Goal: Obtain resource: Download file/media

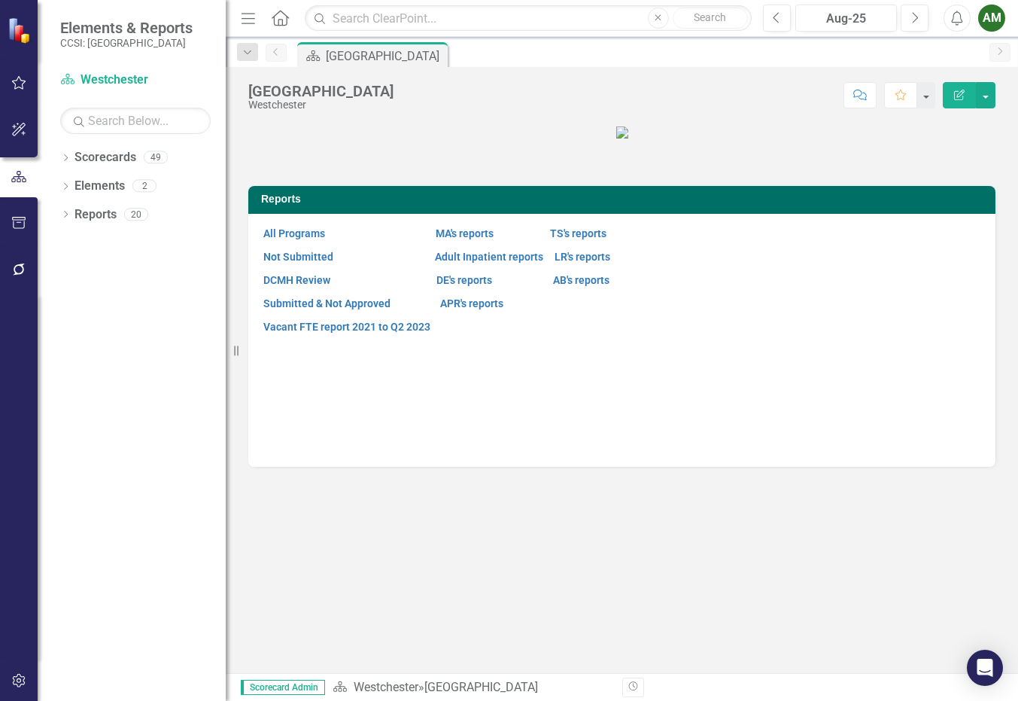
click at [871, 141] on figure at bounding box center [621, 131] width 747 height 17
click at [73, 156] on div "Dropdown Scorecards 49" at bounding box center [143, 159] width 166 height 29
click at [65, 157] on icon "Dropdown" at bounding box center [65, 159] width 11 height 8
click at [74, 184] on icon "Dropdown" at bounding box center [73, 185] width 11 height 9
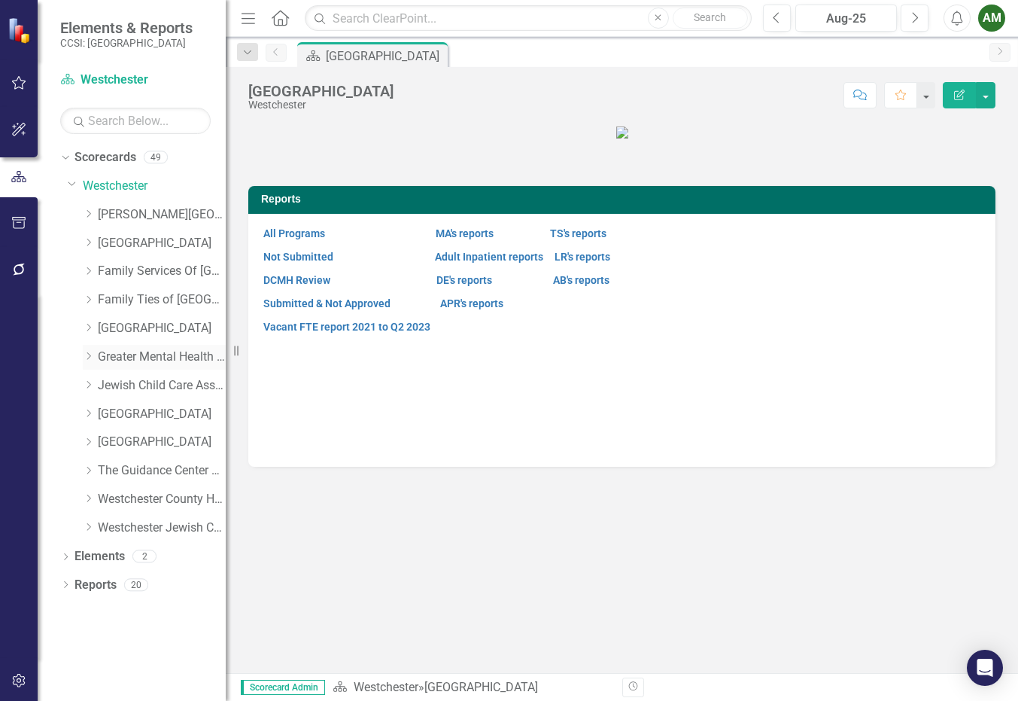
click at [87, 355] on icon "Dropdown" at bounding box center [88, 355] width 11 height 9
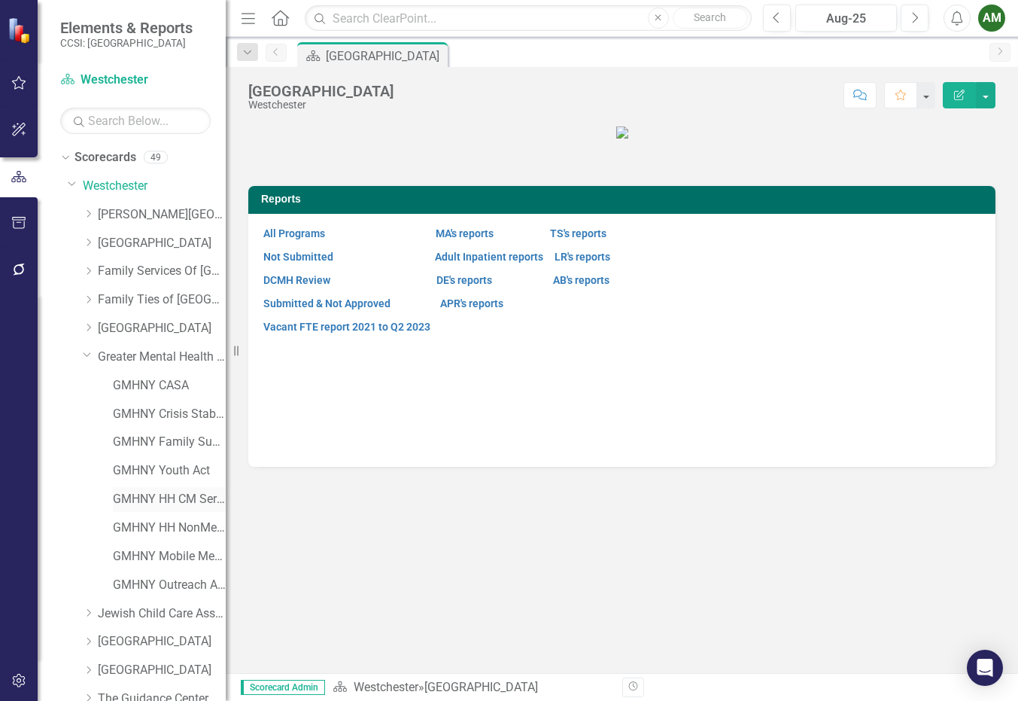
click at [146, 502] on link "GMHNY HH CM Service Dollars C&Y 2740" at bounding box center [169, 499] width 113 height 17
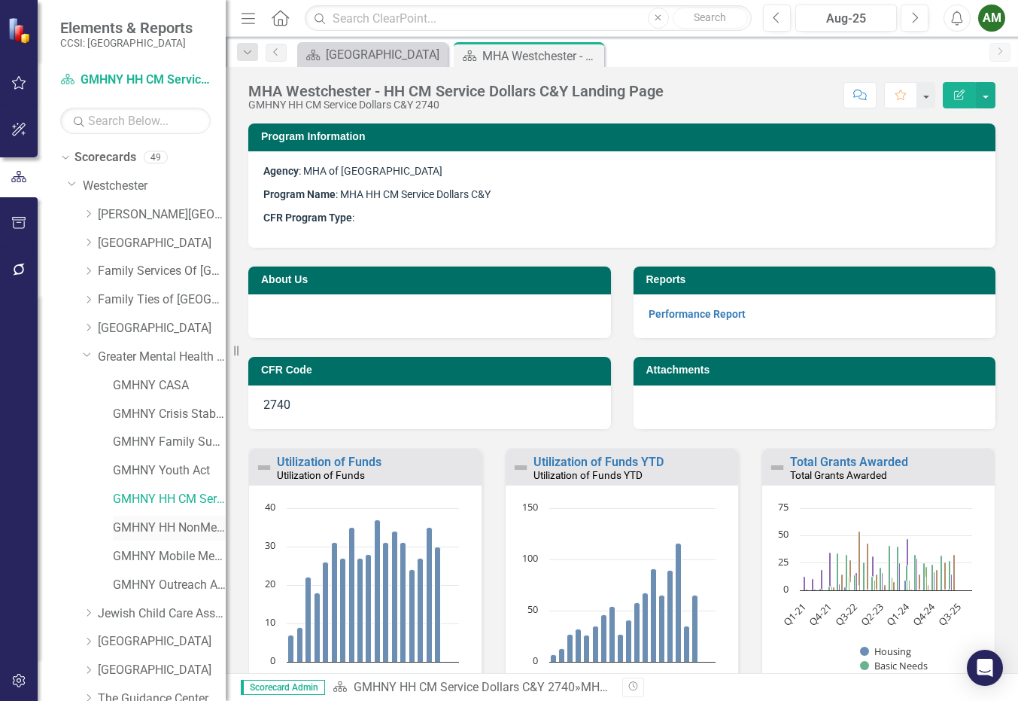
click at [148, 522] on link "GMHNY HH NonMedCM C&Y 2620" at bounding box center [169, 527] width 113 height 17
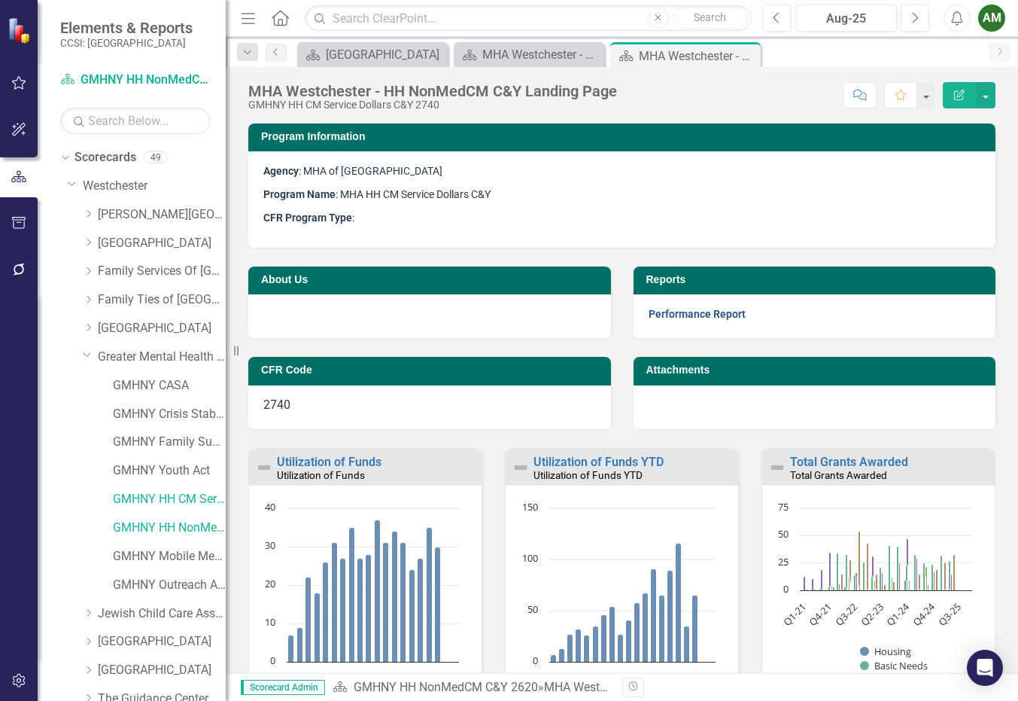
click at [689, 312] on link "Performance Report" at bounding box center [697, 314] width 97 height 12
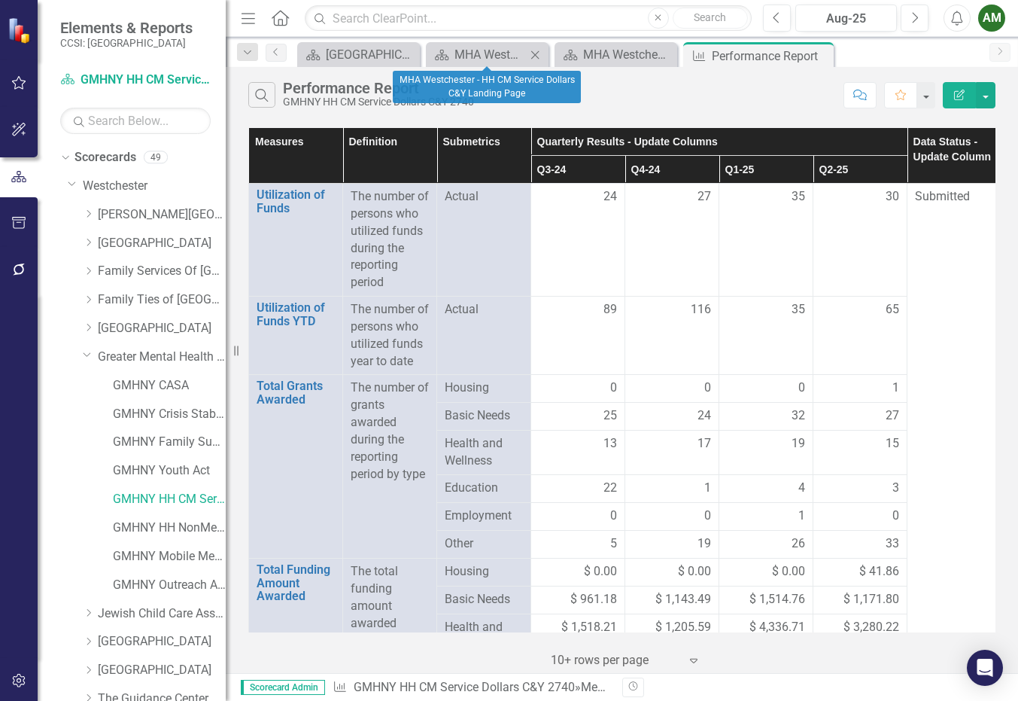
click at [537, 56] on icon at bounding box center [535, 54] width 8 height 8
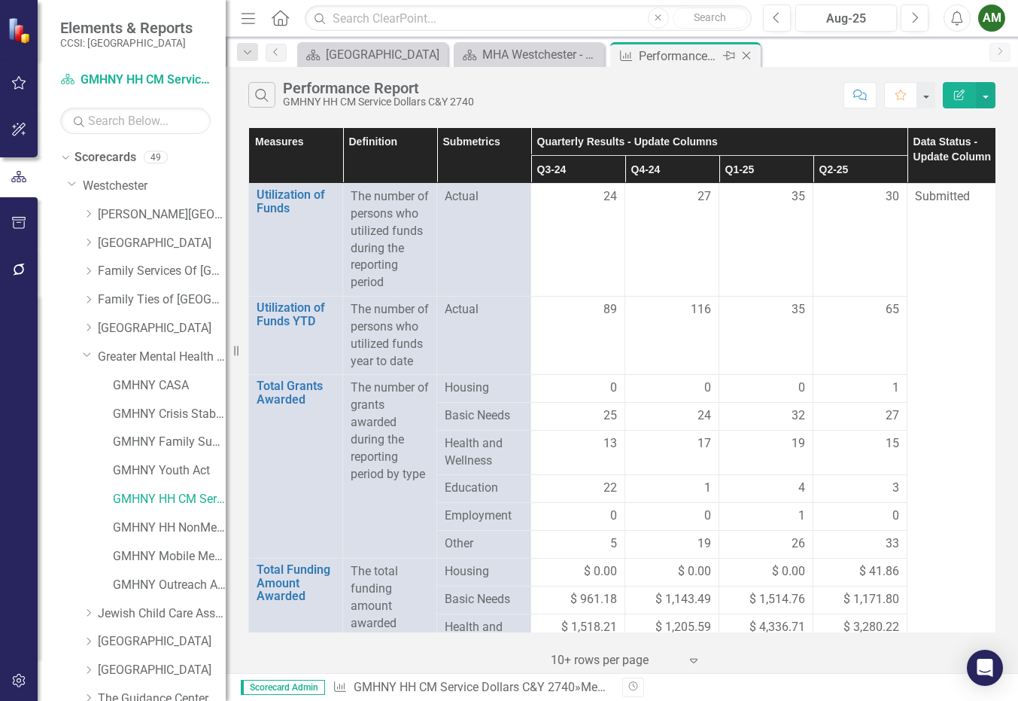
click at [751, 57] on icon "Close" at bounding box center [746, 56] width 15 height 12
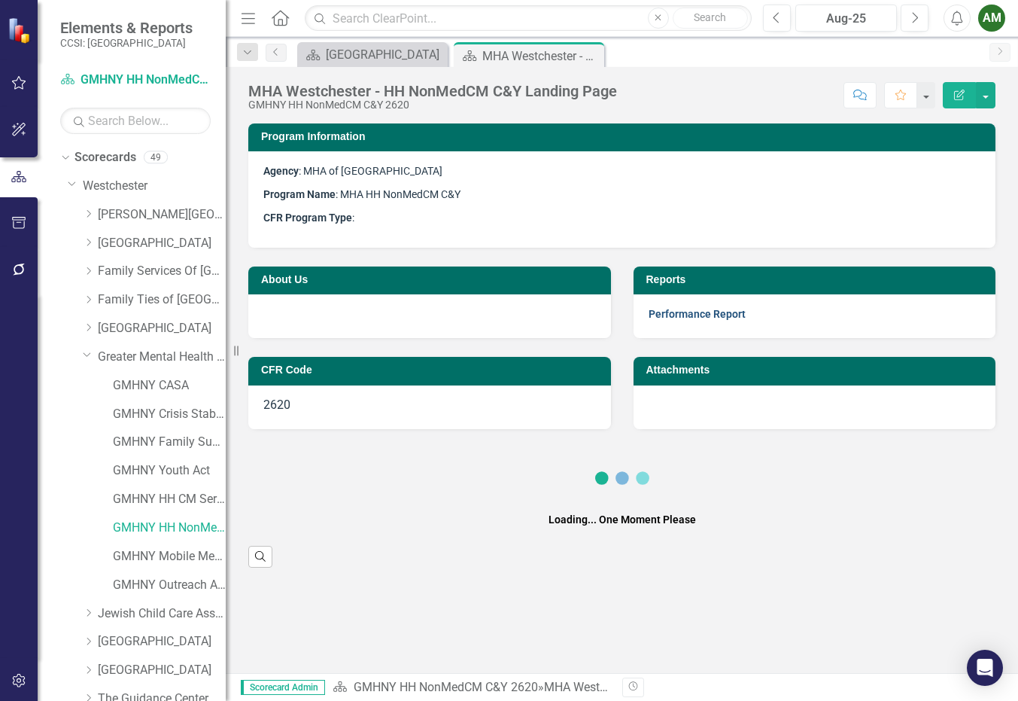
click at [710, 316] on link "Performance Report" at bounding box center [697, 314] width 97 height 12
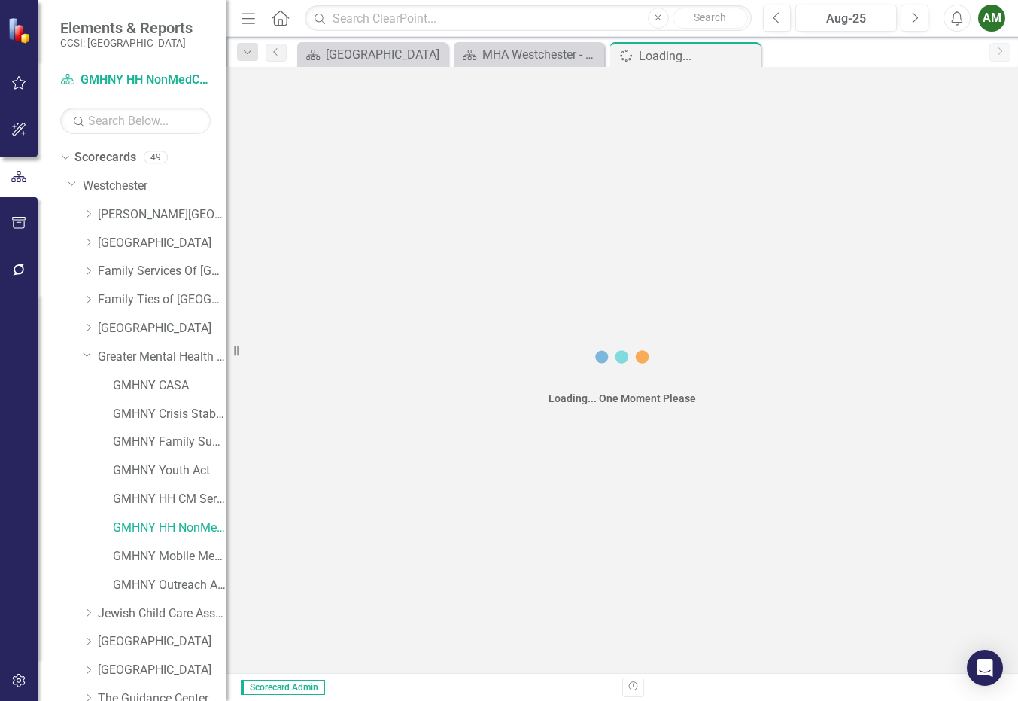
click at [711, 315] on div "Loading... One Moment Please" at bounding box center [622, 370] width 793 height 606
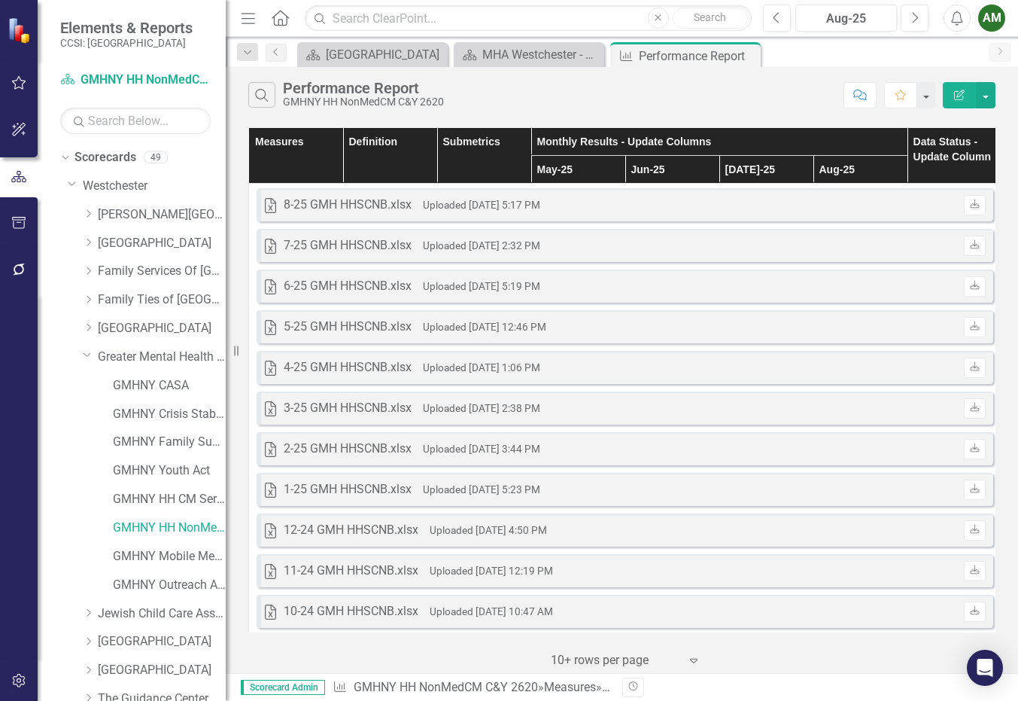
click at [93, 6] on div "Elements & Reports CCSI: [GEOGRAPHIC_DATA]" at bounding box center [132, 34] width 188 height 68
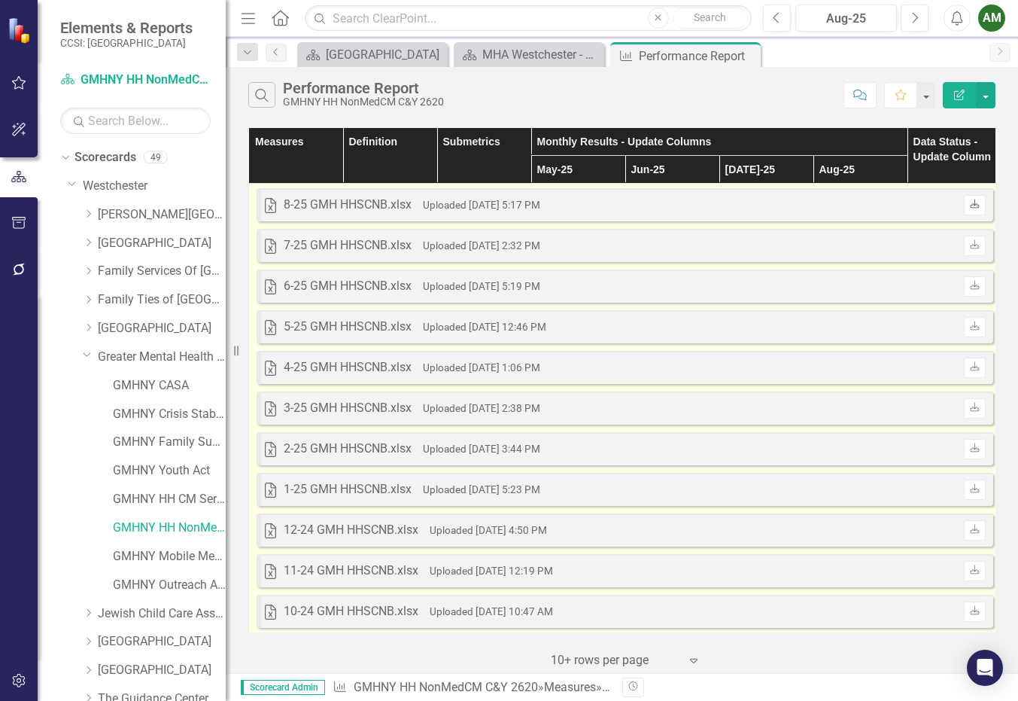
click at [976, 204] on icon at bounding box center [974, 203] width 9 height 9
click at [969, 251] on link "Download" at bounding box center [975, 246] width 22 height 20
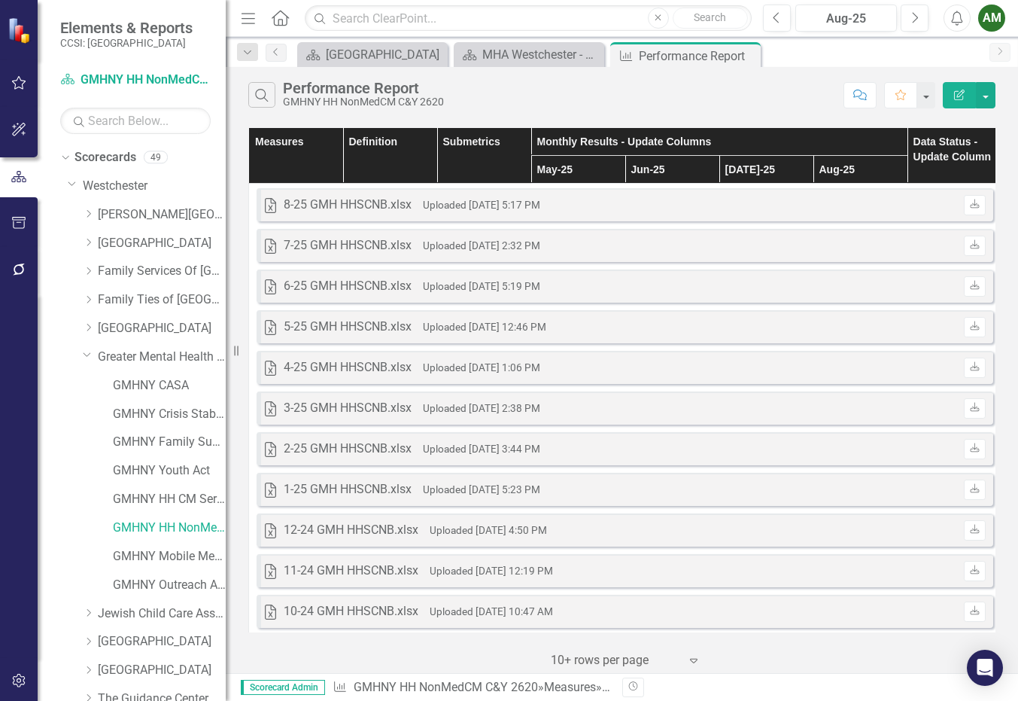
click at [898, 47] on div "Scorecard [GEOGRAPHIC_DATA] Close Scorecard MHA Westchester - HH NonMedCM C&Y L…" at bounding box center [638, 54] width 688 height 24
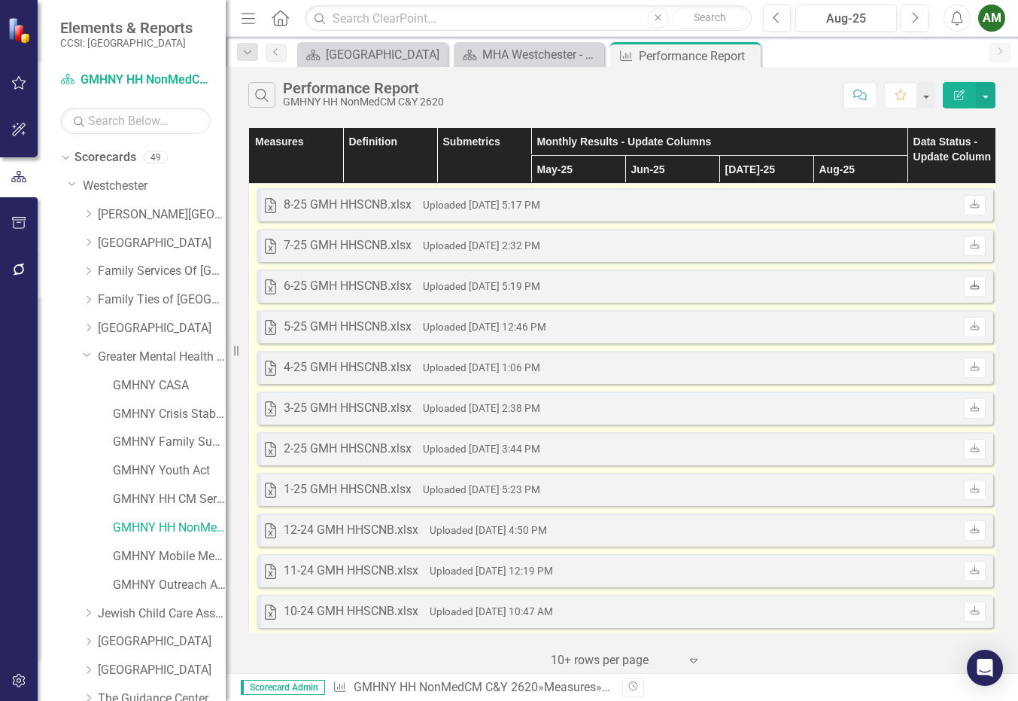
click at [969, 288] on icon "Download" at bounding box center [974, 285] width 11 height 9
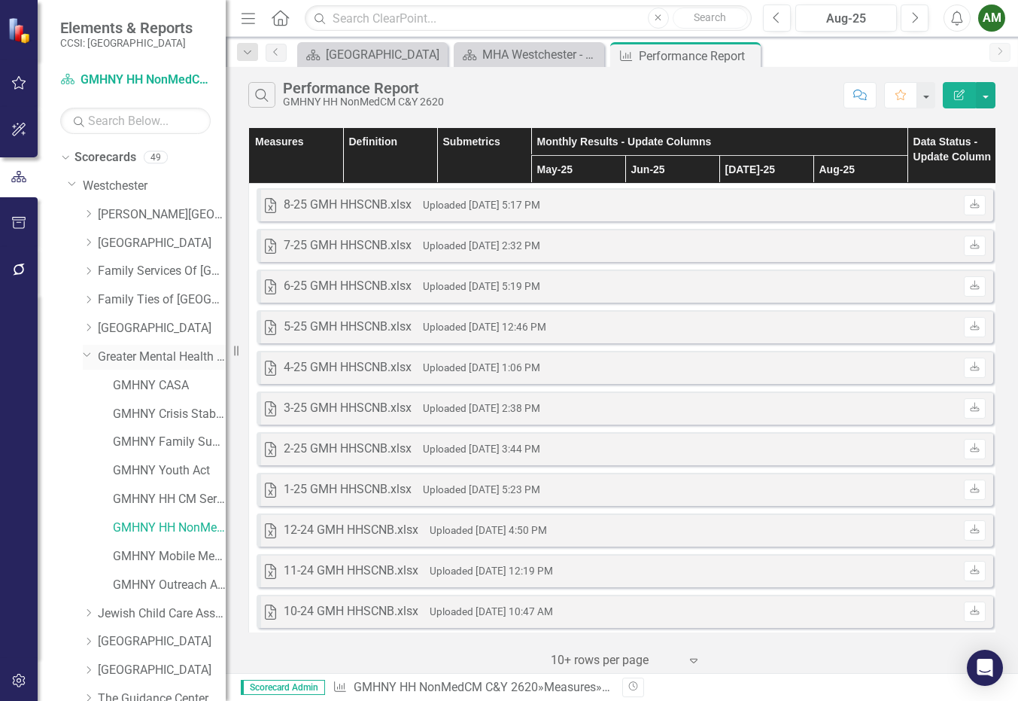
click at [86, 354] on icon "Dropdown" at bounding box center [87, 353] width 9 height 11
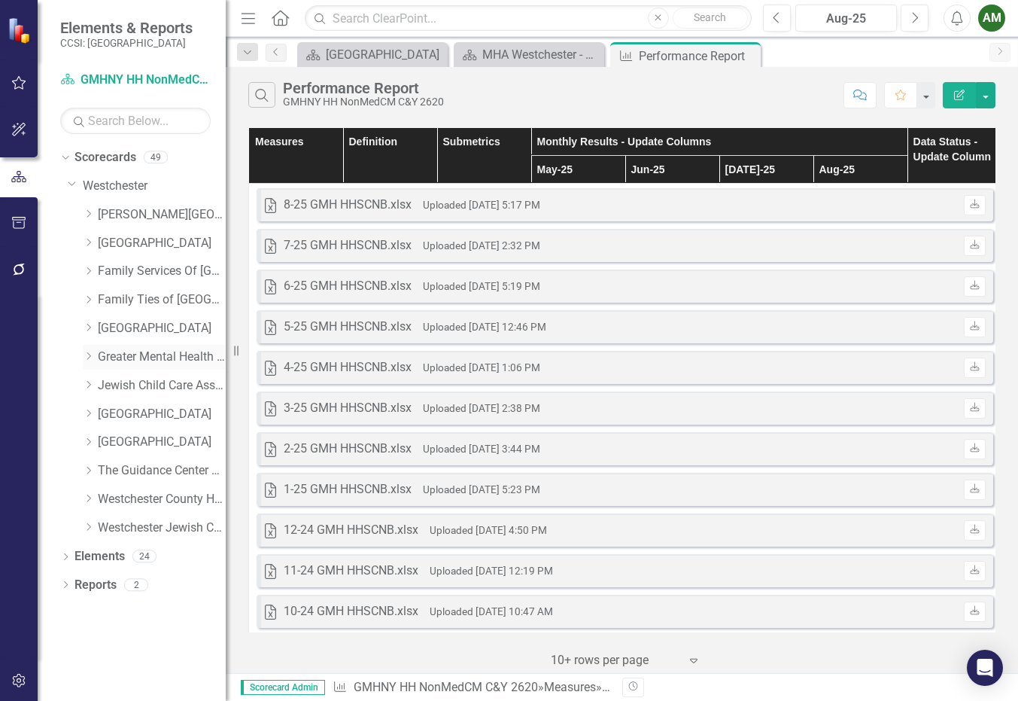
click at [91, 359] on icon "Dropdown" at bounding box center [88, 355] width 11 height 9
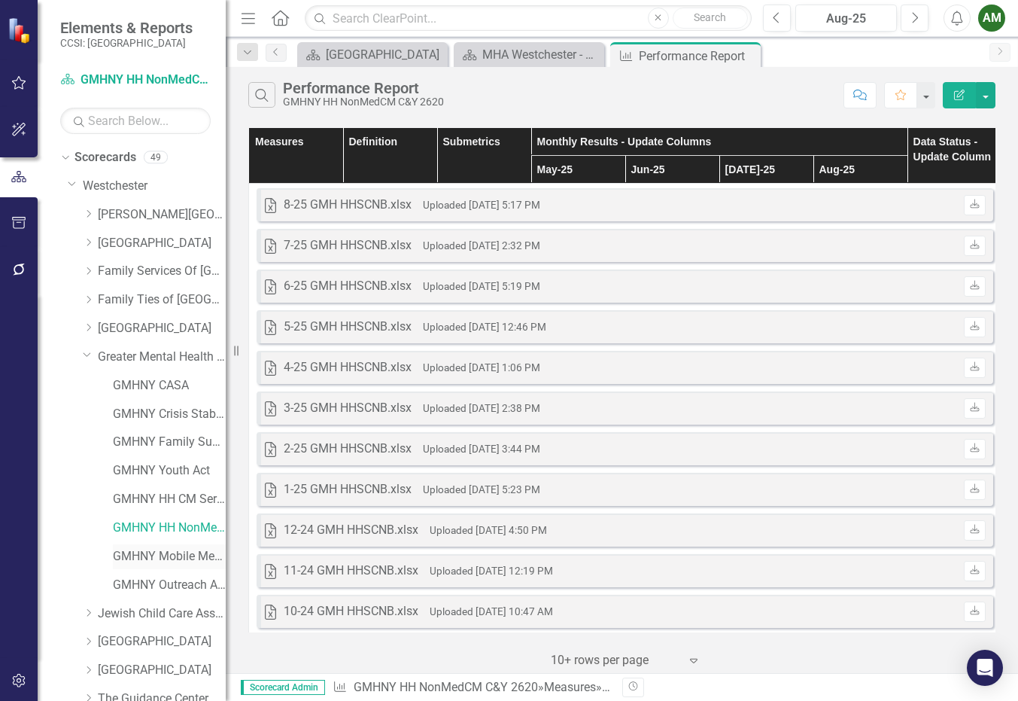
click at [166, 561] on link "GMHNY Mobile Mental Health 2990" at bounding box center [169, 556] width 113 height 17
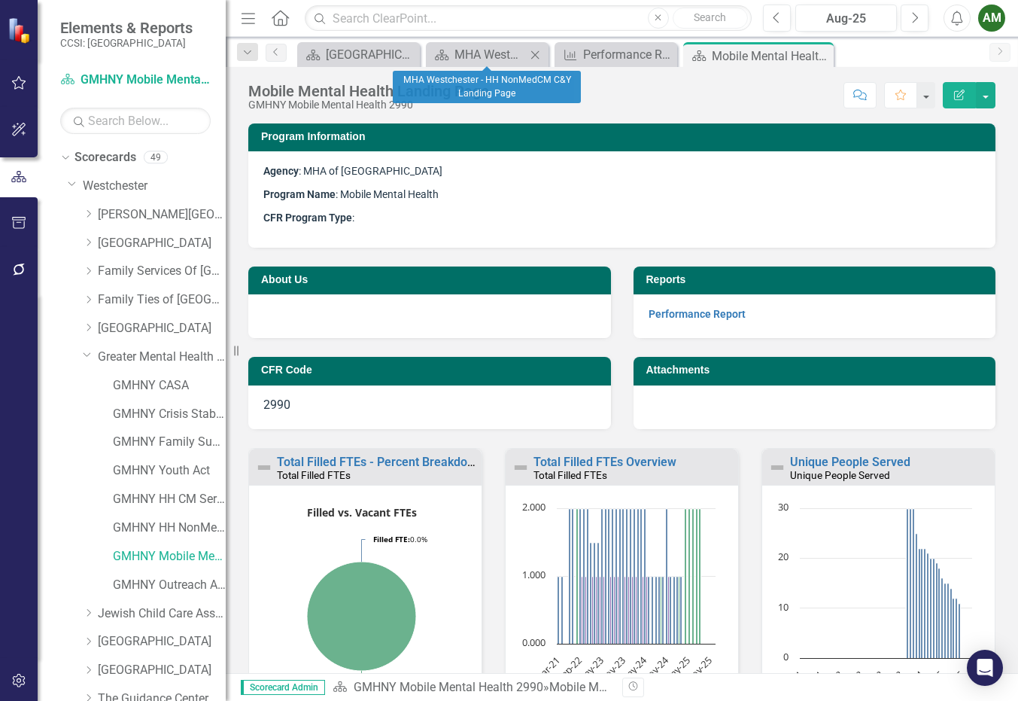
click at [531, 53] on icon "Close" at bounding box center [535, 55] width 15 height 12
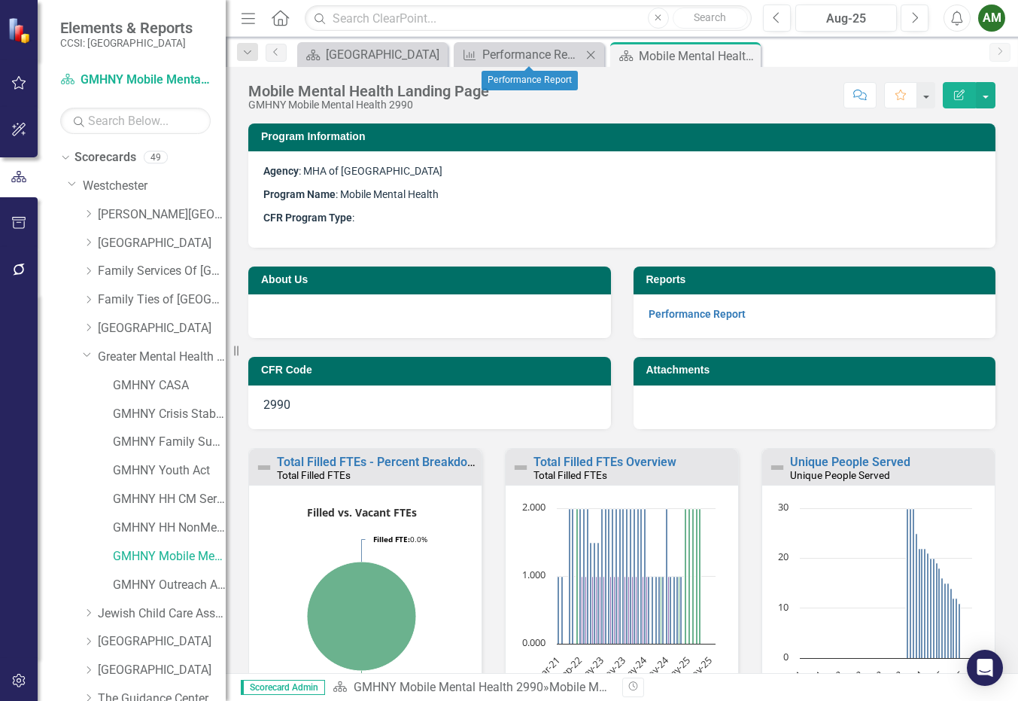
click at [594, 56] on icon "Close" at bounding box center [590, 55] width 15 height 12
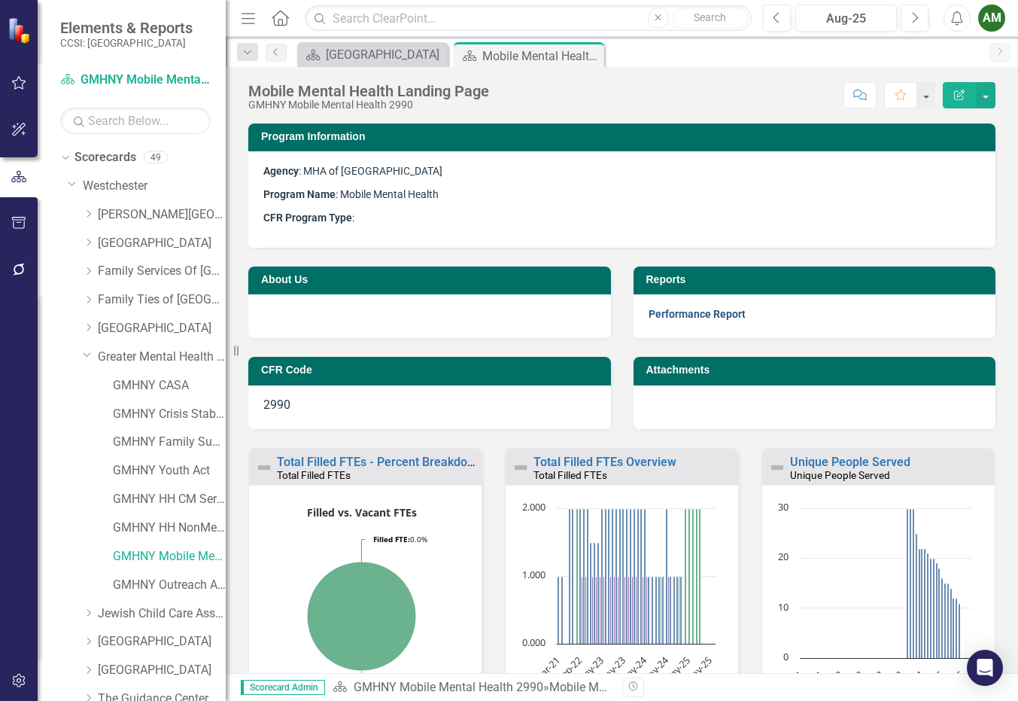
click at [704, 315] on link "Performance Report" at bounding box center [697, 314] width 97 height 12
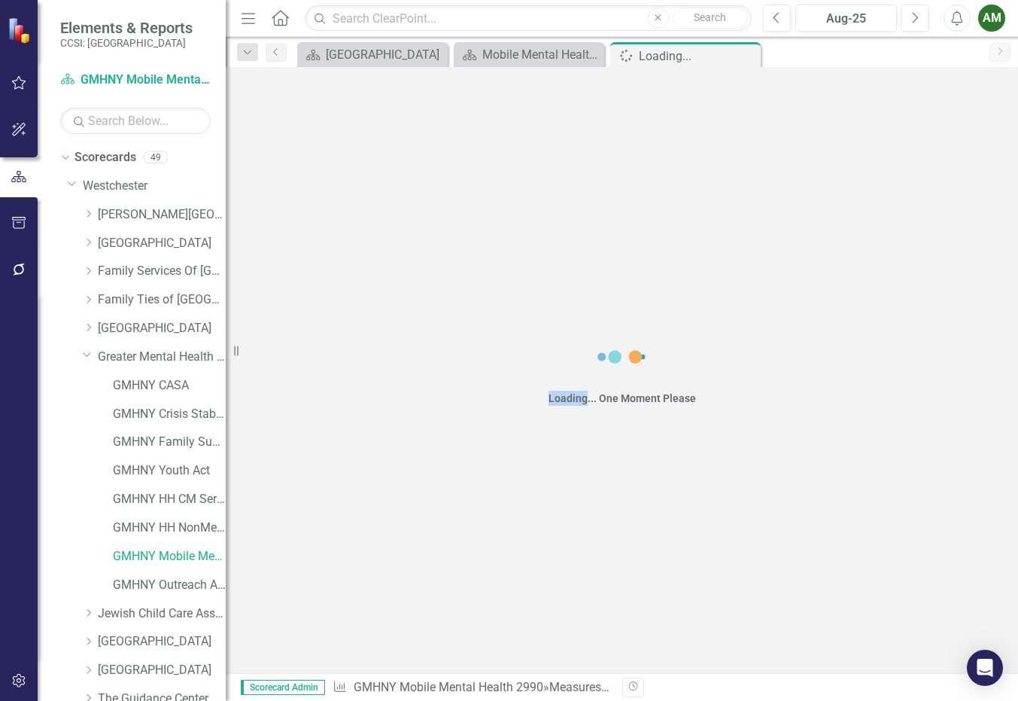
click at [704, 315] on div "Loading... One Moment Please" at bounding box center [622, 370] width 793 height 606
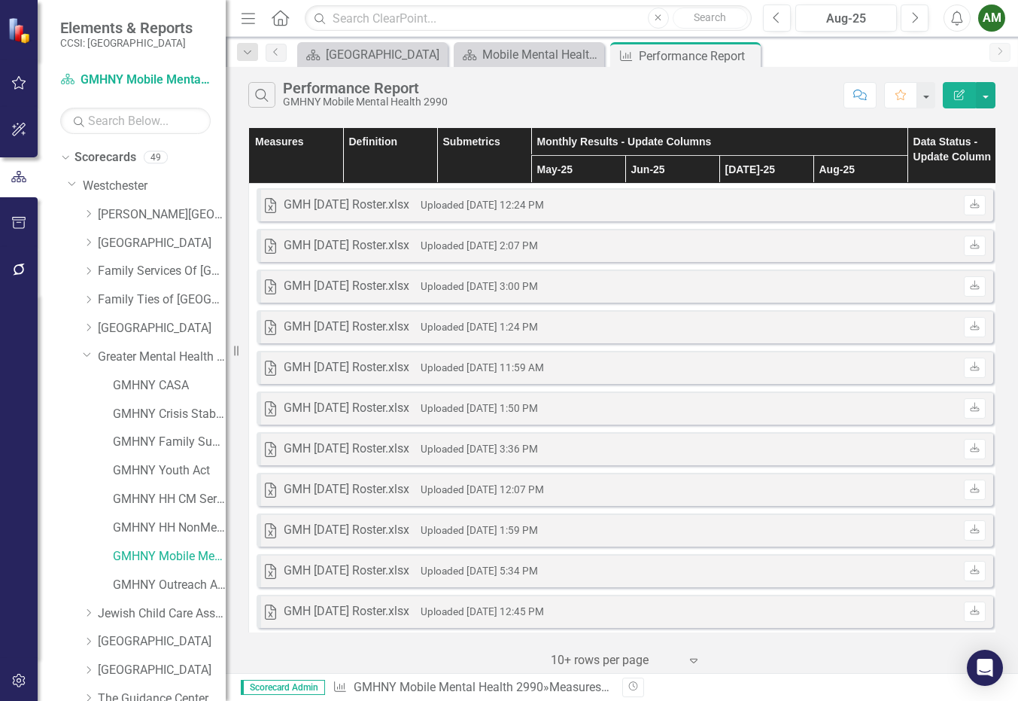
click at [758, 115] on div "Search Performance Report GMHNY Mobile Mental Health 2990 Comment Favorite Edit…" at bounding box center [622, 91] width 793 height 49
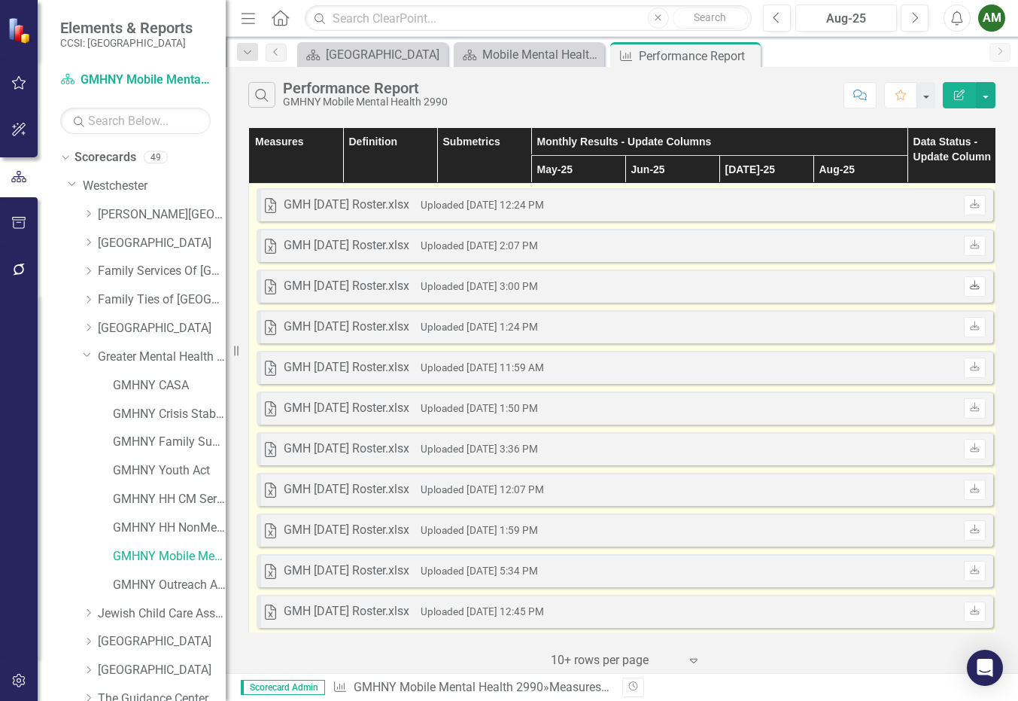
click at [971, 284] on icon "Download" at bounding box center [974, 285] width 11 height 9
click at [976, 245] on icon "Download" at bounding box center [974, 245] width 11 height 9
click at [975, 208] on icon at bounding box center [974, 203] width 9 height 9
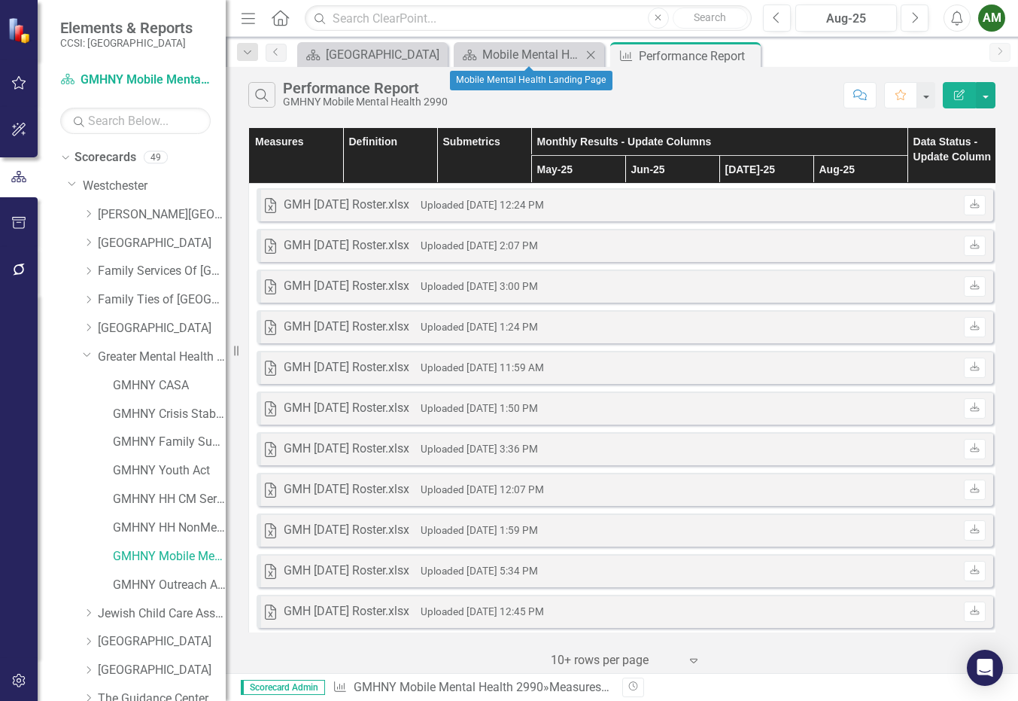
click at [595, 57] on icon "Close" at bounding box center [590, 55] width 15 height 12
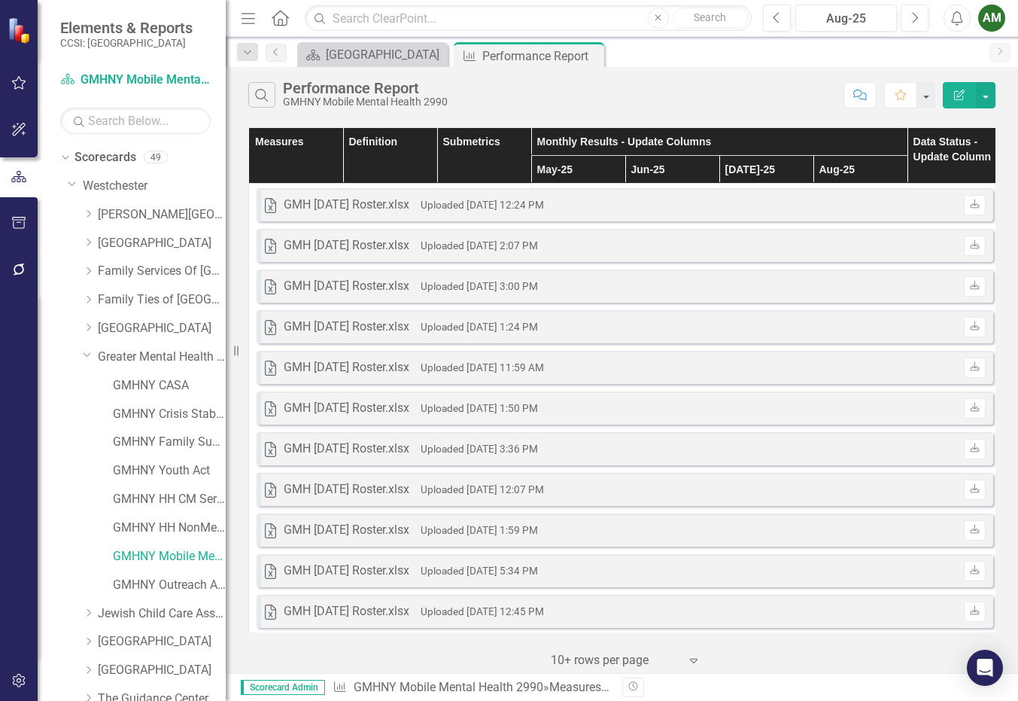
click at [730, 104] on div "Search Performance Report GMHNY Mobile Mental Health 2990" at bounding box center [542, 95] width 588 height 26
click at [90, 359] on icon "Dropdown" at bounding box center [87, 353] width 9 height 11
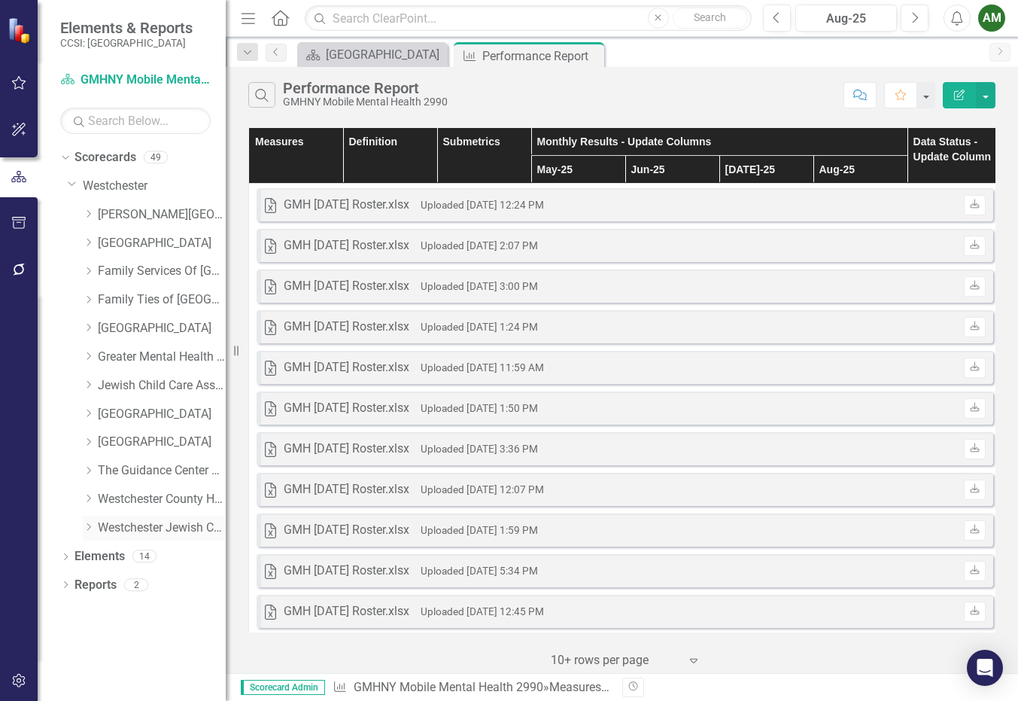
click at [90, 522] on icon "Dropdown" at bounding box center [88, 526] width 11 height 9
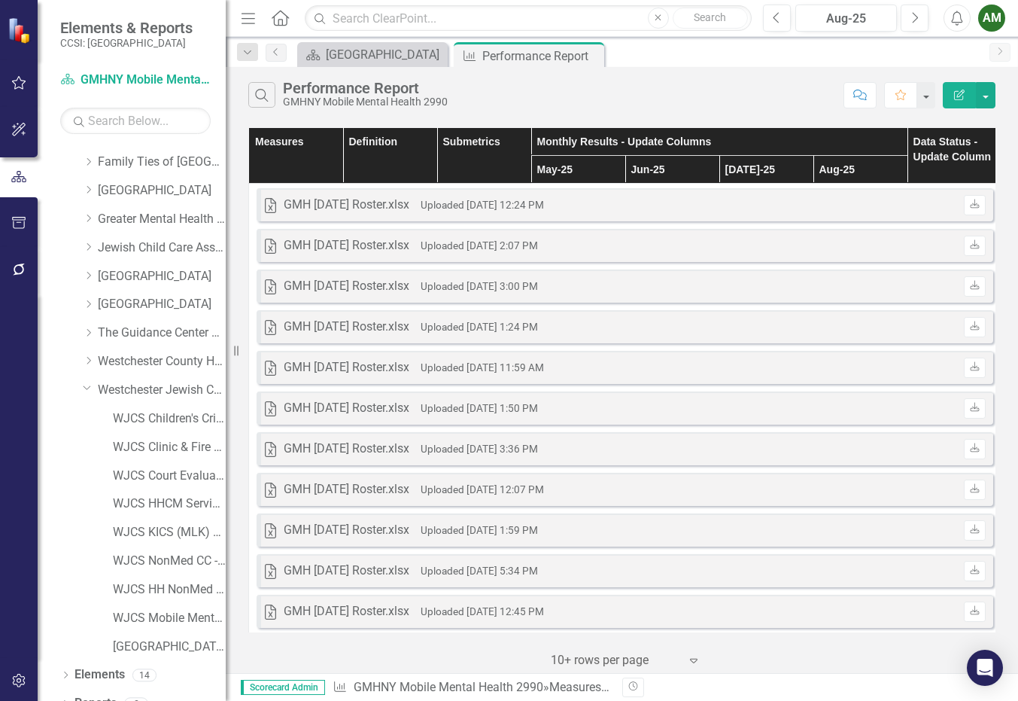
scroll to position [157, 0]
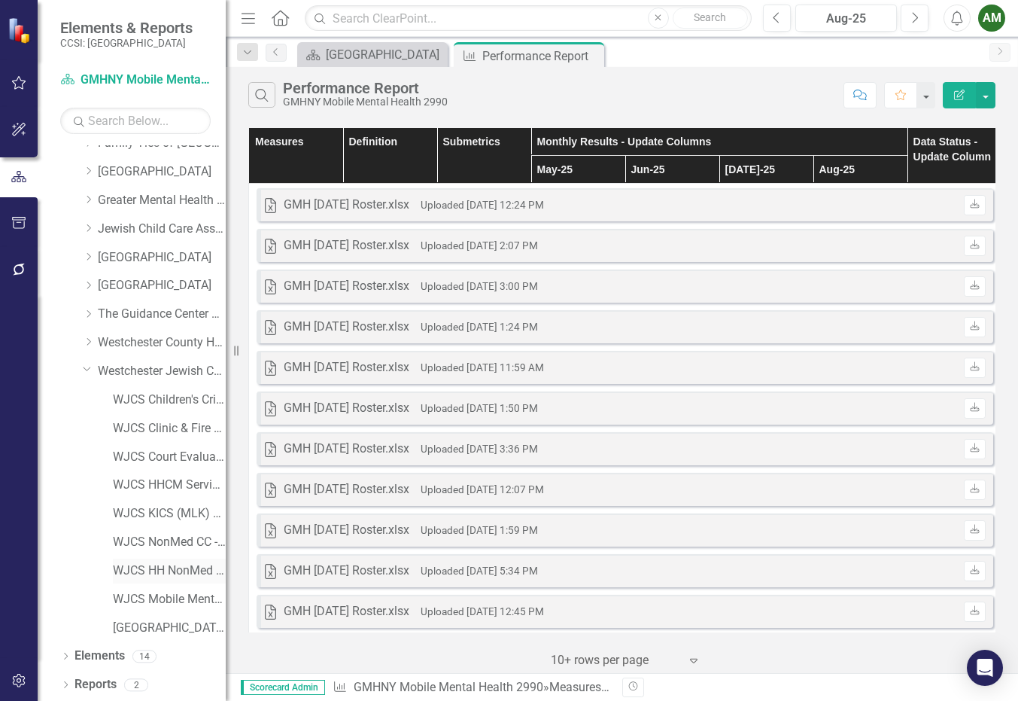
click at [181, 573] on link "WJCS HH NonMed CM - Children" at bounding box center [169, 570] width 113 height 17
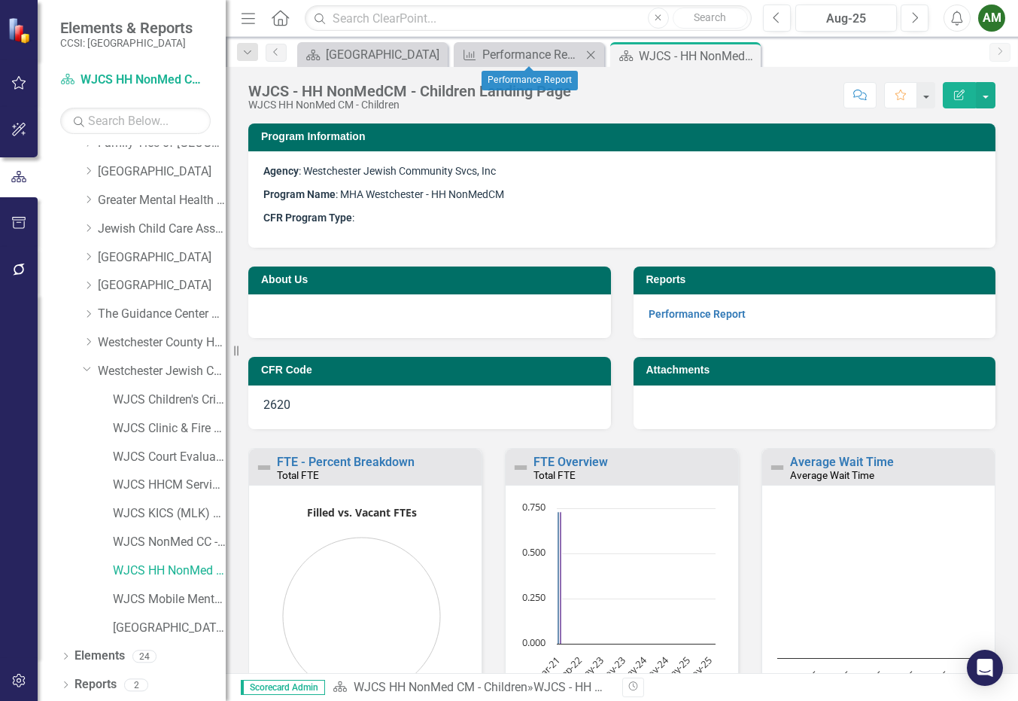
click at [593, 50] on icon "Close" at bounding box center [590, 55] width 15 height 12
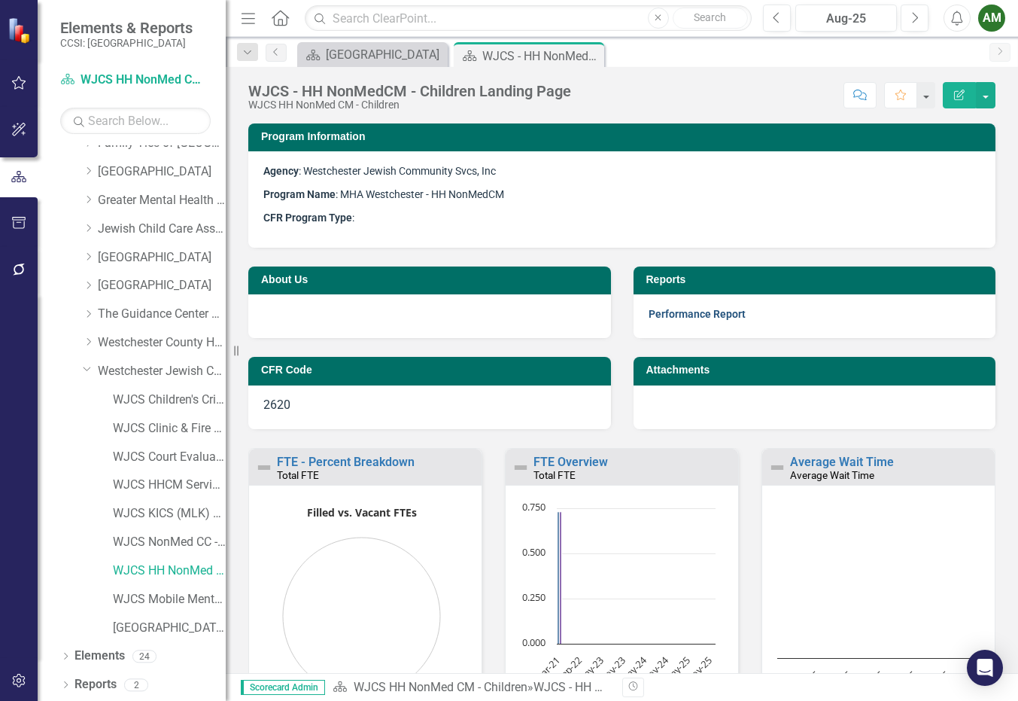
click at [677, 315] on link "Performance Report" at bounding box center [697, 314] width 97 height 12
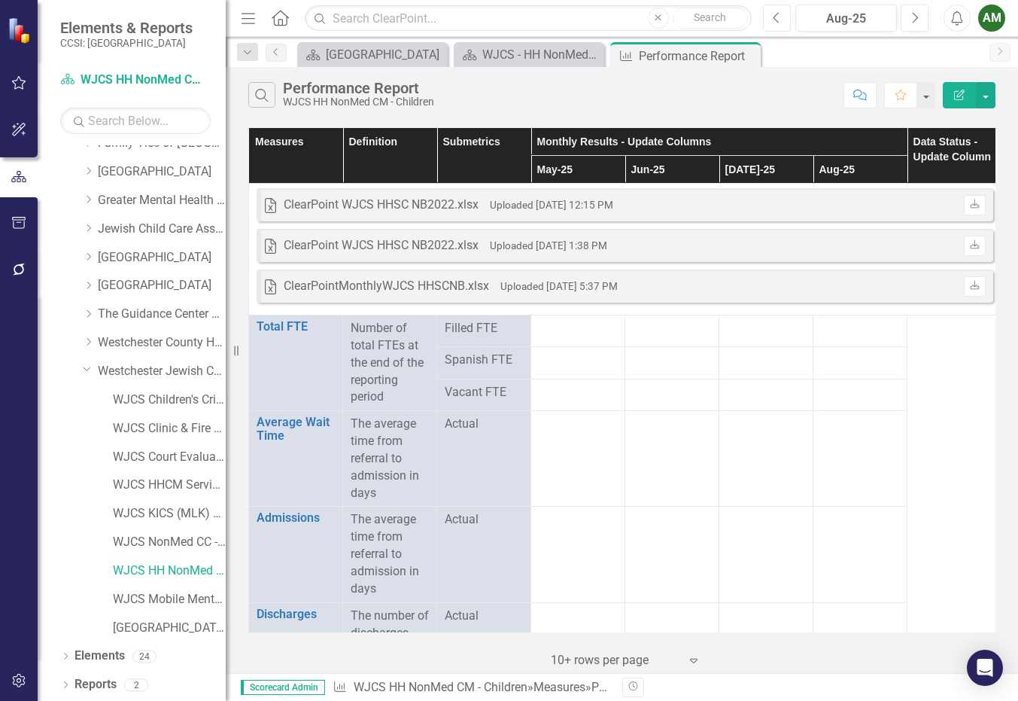
click at [779, 14] on icon "Previous" at bounding box center [777, 18] width 8 height 14
click at [908, 16] on button "Next" at bounding box center [915, 18] width 28 height 27
click at [158, 539] on link "WJCS NonMed CC - C&Y" at bounding box center [169, 542] width 113 height 17
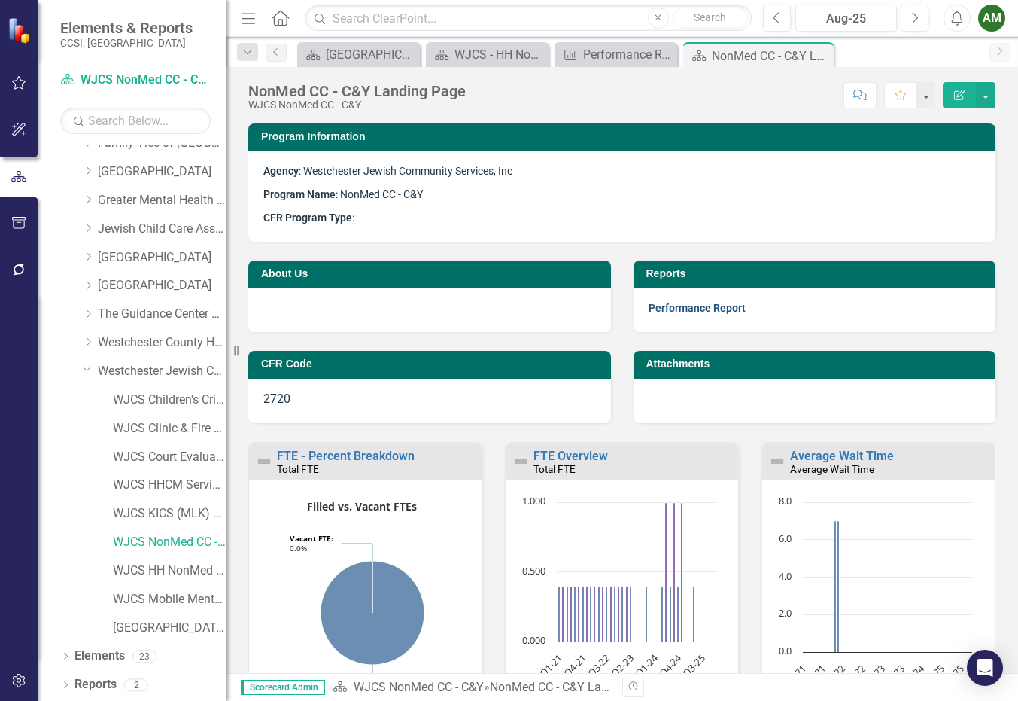
click at [701, 303] on link "Performance Report" at bounding box center [697, 308] width 97 height 12
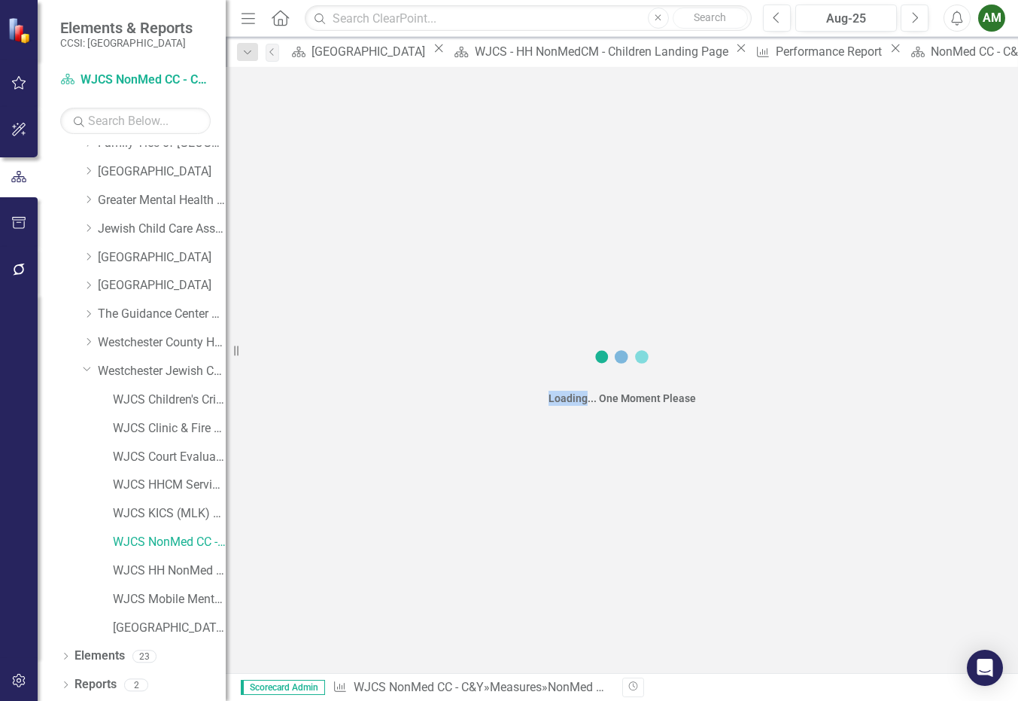
click at [701, 304] on div "Loading... One Moment Please" at bounding box center [622, 370] width 793 height 606
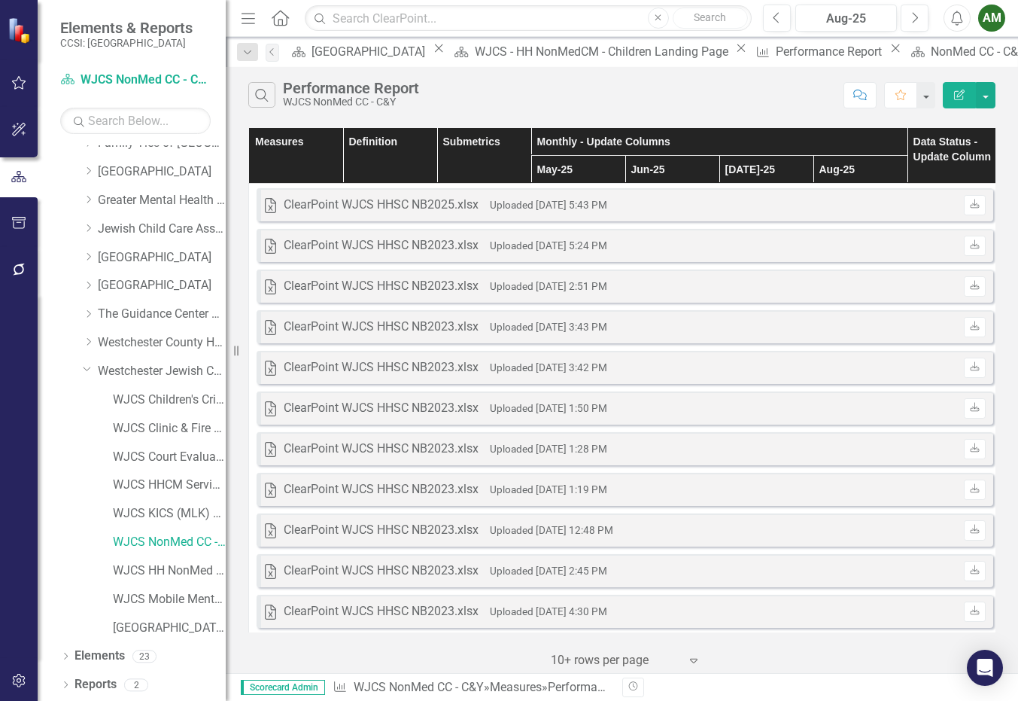
click at [784, 95] on div "Search Performance Report WJCS NonMed CC - C&Y" at bounding box center [542, 95] width 588 height 26
click at [132, 597] on link "WJCS Mobile Mental Health" at bounding box center [169, 599] width 113 height 17
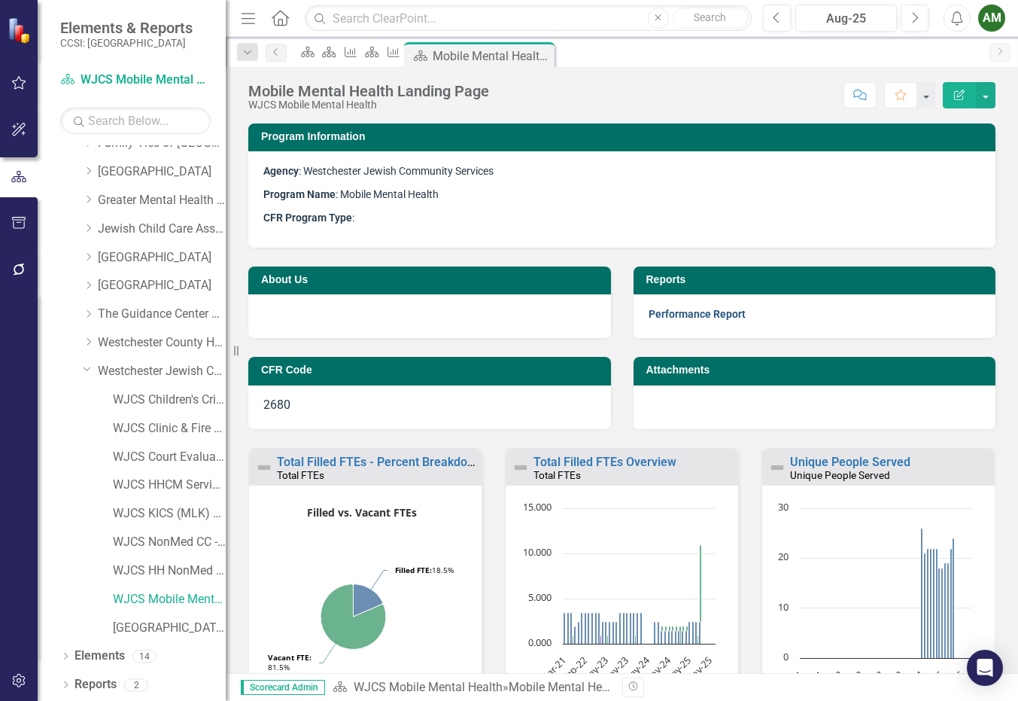
click at [671, 312] on link "Performance Report" at bounding box center [697, 314] width 97 height 12
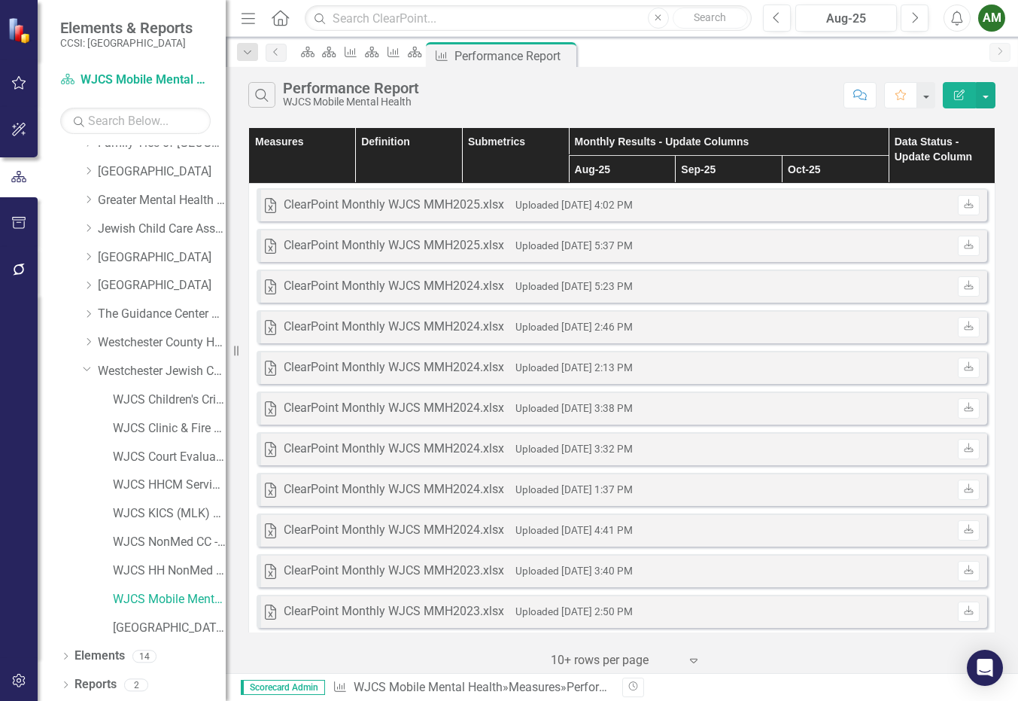
click at [747, 111] on div "Search Performance Report WJCS Mobile Mental Health Comment Favorite Edit Report" at bounding box center [622, 91] width 793 height 49
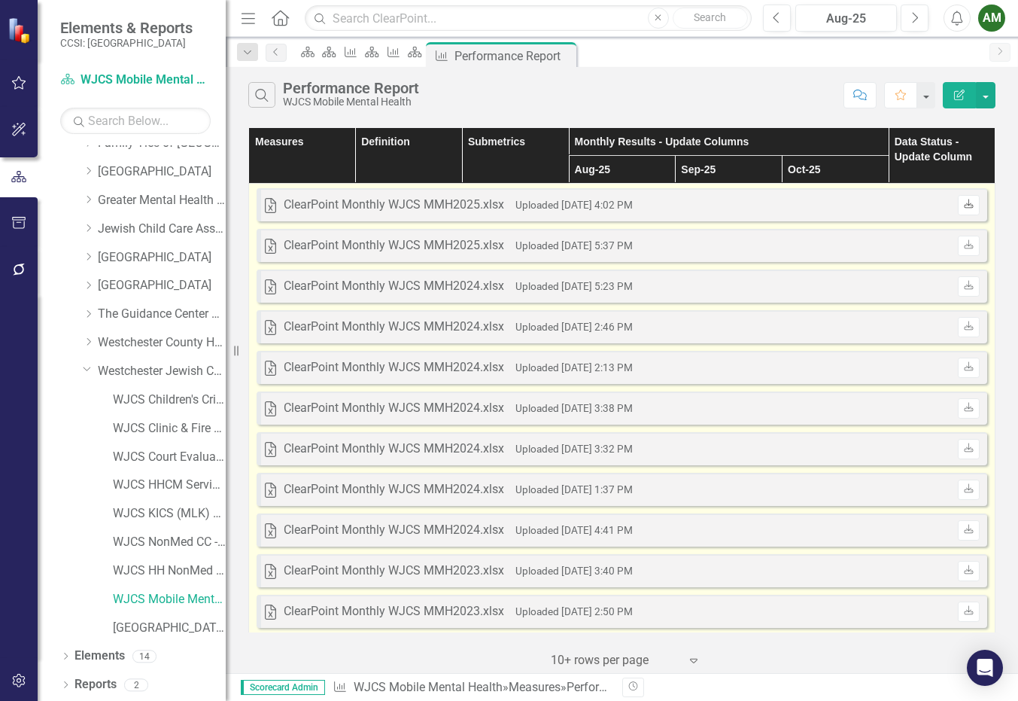
click at [963, 205] on icon "Download" at bounding box center [968, 204] width 11 height 9
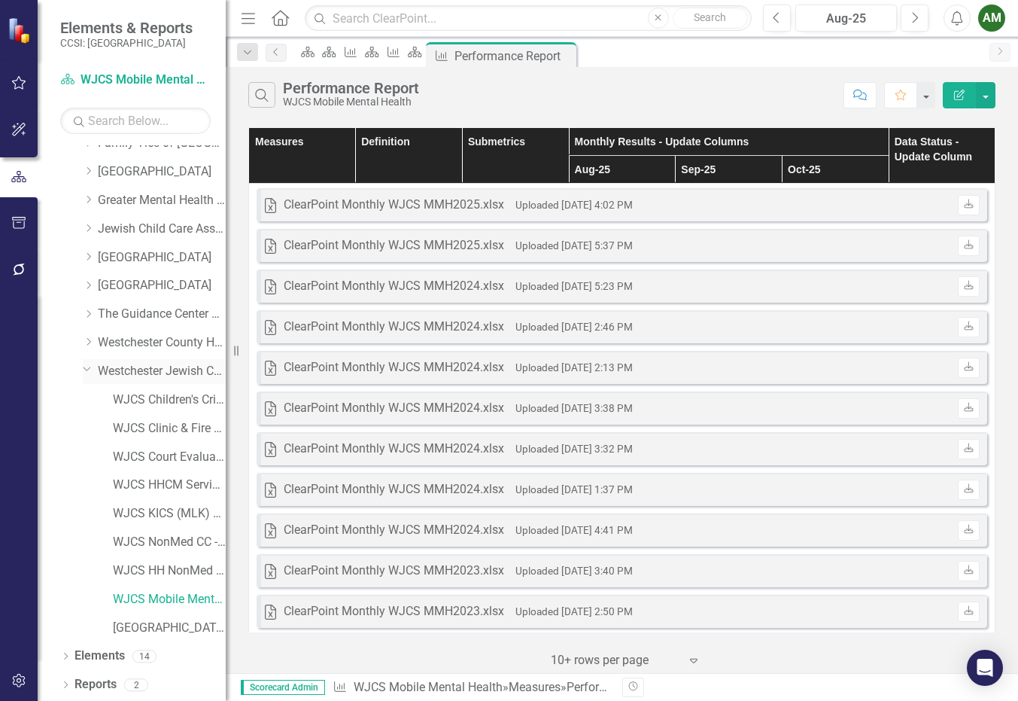
click at [89, 370] on icon "Dropdown" at bounding box center [87, 368] width 9 height 11
